Goal: Navigation & Orientation: Find specific page/section

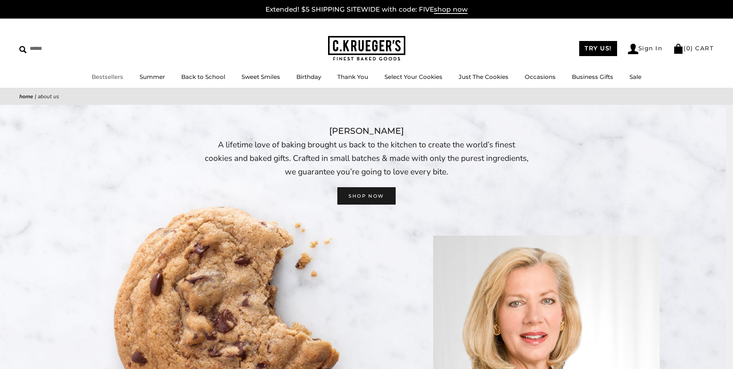
click at [116, 74] on link "Bestsellers" at bounding box center [108, 76] width 32 height 7
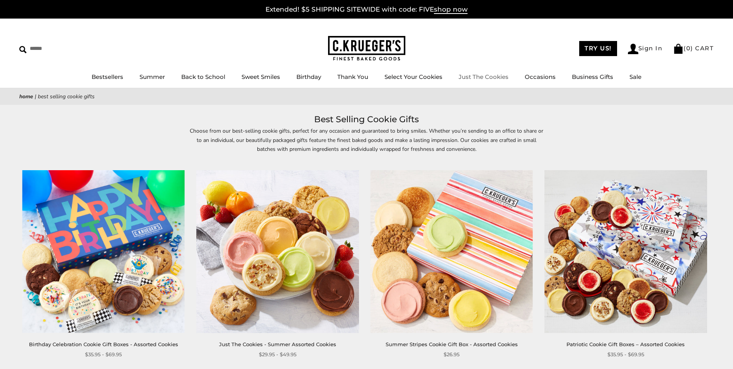
click at [486, 77] on link "Just The Cookies" at bounding box center [484, 76] width 50 height 7
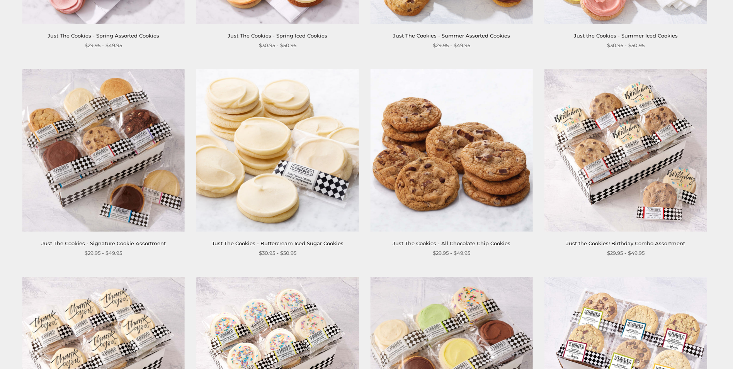
scroll to position [309, 0]
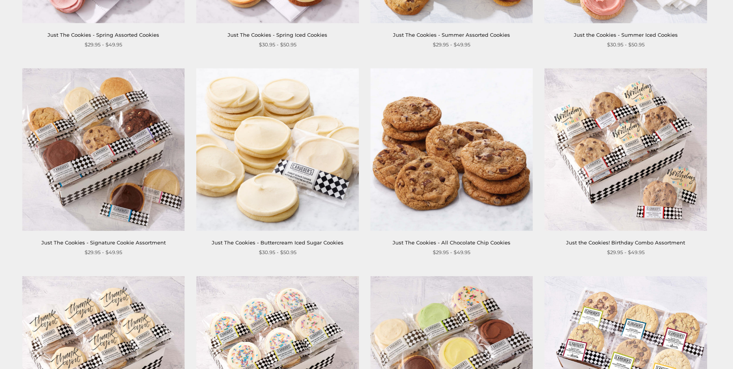
click at [460, 196] on img at bounding box center [451, 149] width 163 height 163
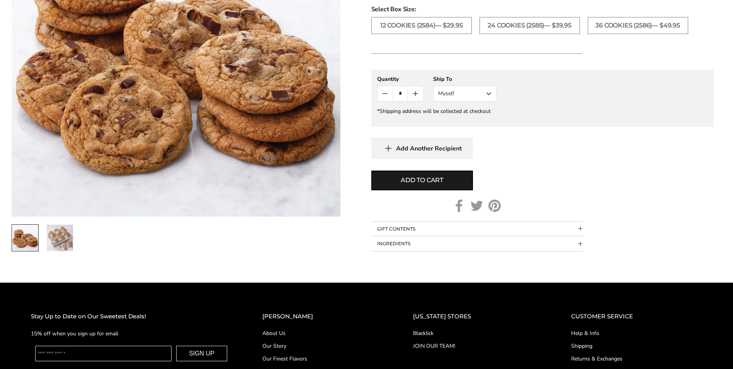
scroll to position [387, 0]
click at [53, 230] on img "2 / 2" at bounding box center [60, 237] width 26 height 26
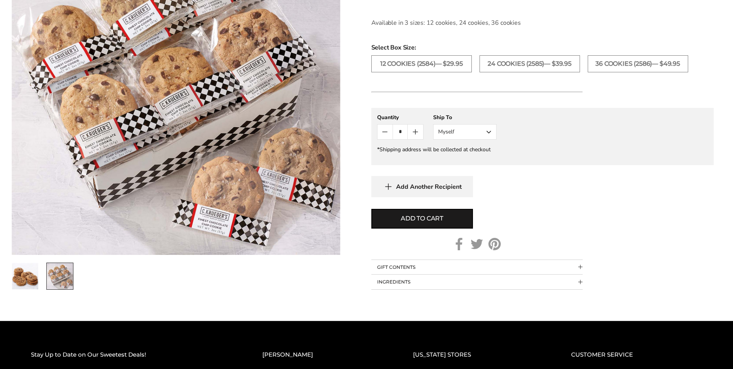
scroll to position [309, 0]
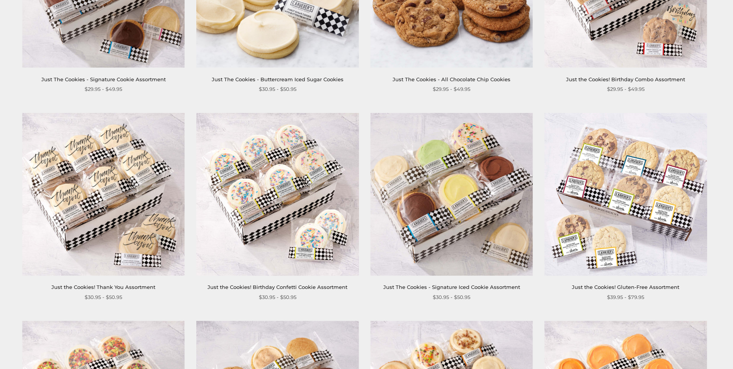
scroll to position [619, 0]
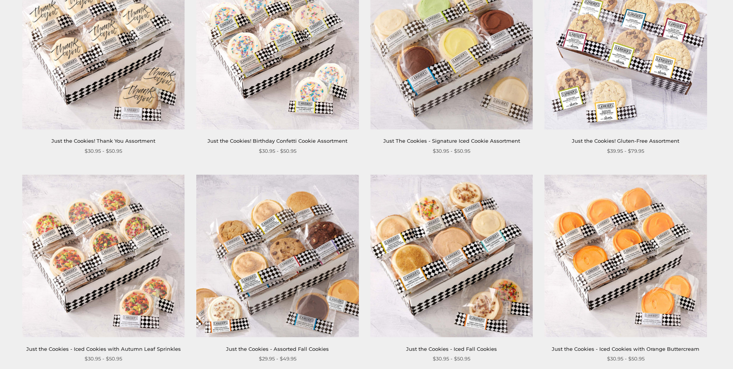
click at [495, 264] on img at bounding box center [451, 255] width 163 height 163
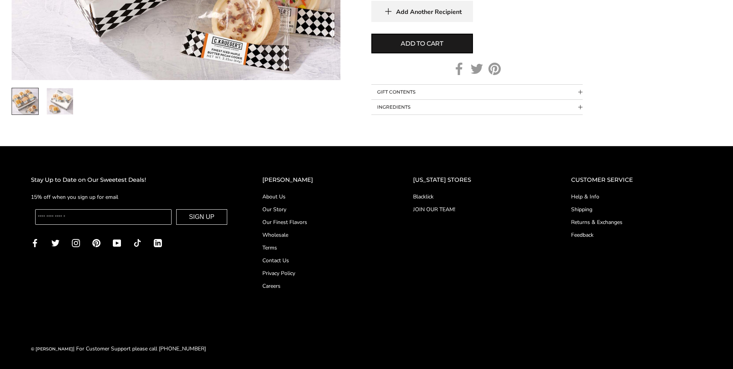
scroll to position [567, 0]
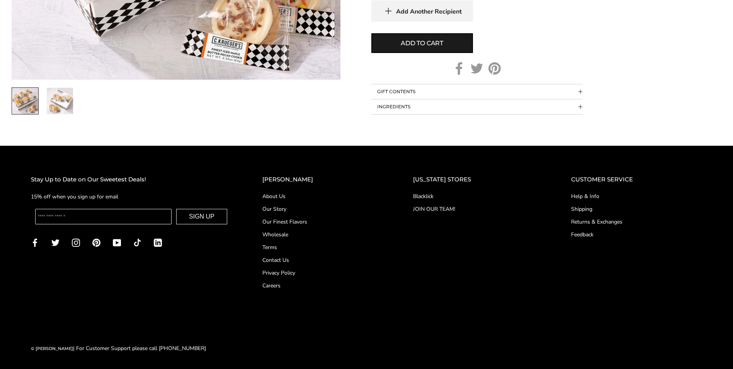
click at [435, 195] on link "Blacklick" at bounding box center [476, 196] width 127 height 8
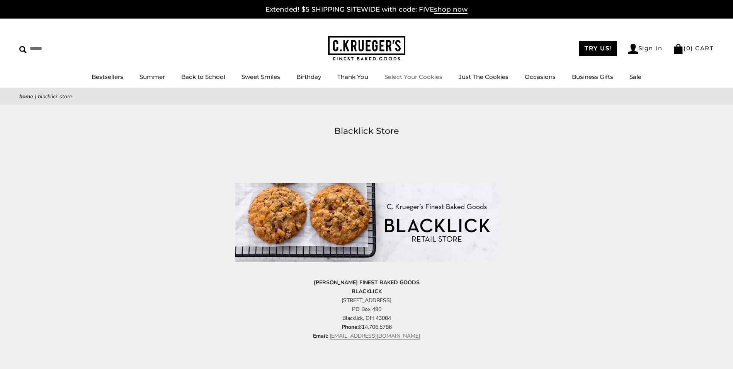
click at [410, 77] on link "Select Your Cookies" at bounding box center [414, 76] width 58 height 7
